Goal: Task Accomplishment & Management: Manage account settings

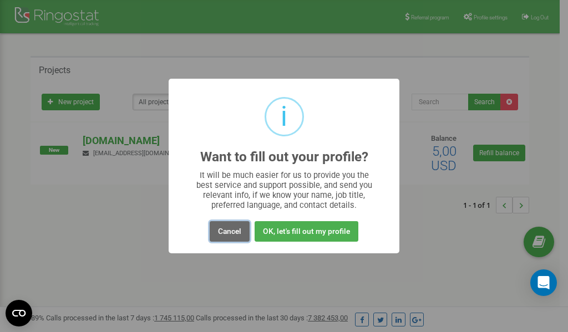
click at [223, 233] on button "Cancel" at bounding box center [230, 231] width 40 height 21
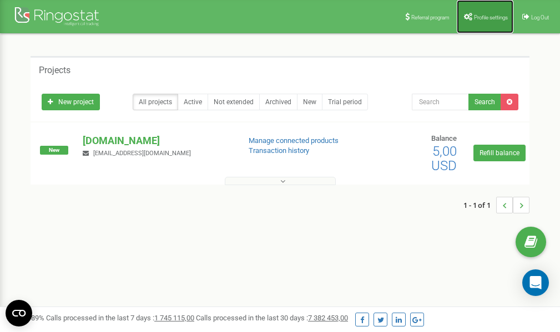
click at [485, 18] on span "Profile settings" at bounding box center [491, 17] width 34 height 6
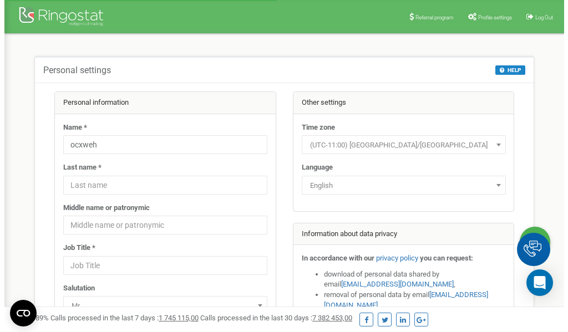
scroll to position [56, 0]
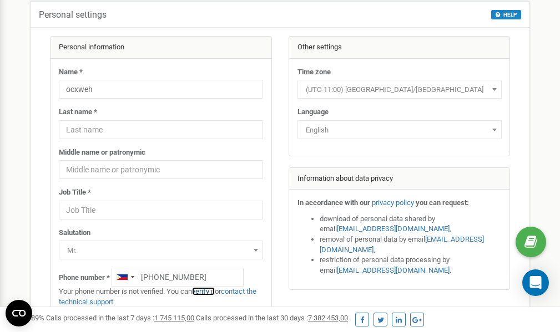
click at [209, 294] on link "verify it" at bounding box center [203, 292] width 23 height 8
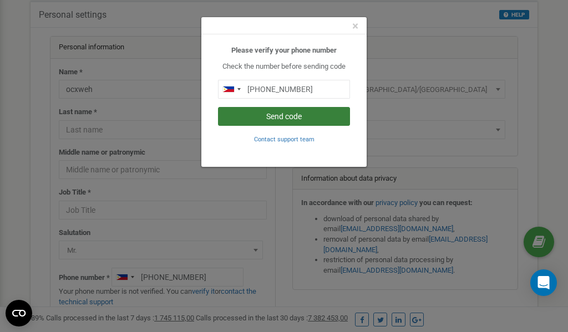
click at [288, 116] on button "Send code" at bounding box center [284, 116] width 132 height 19
